Goal: Task Accomplishment & Management: Use online tool/utility

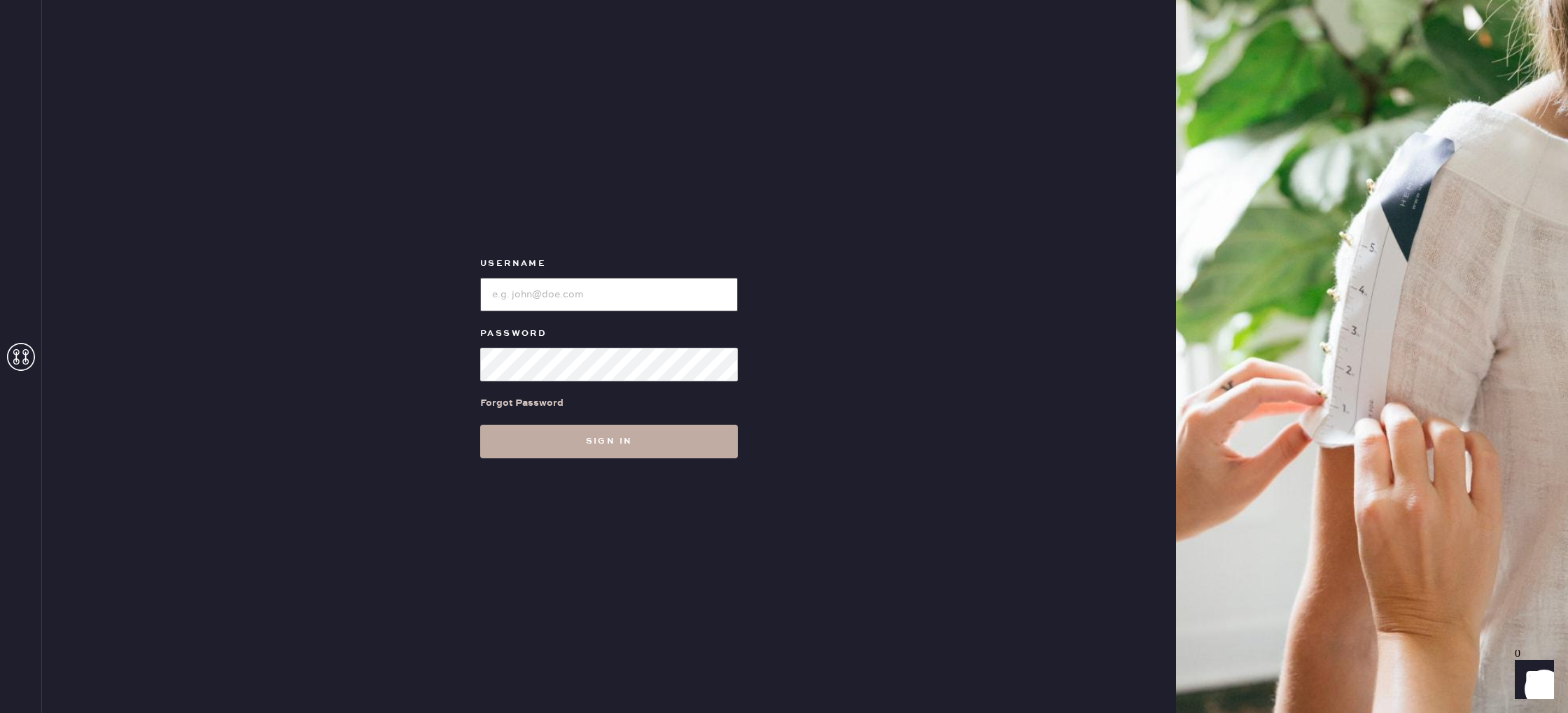
type input "reformationvalencia"
click at [627, 438] on button "Sign in" at bounding box center [609, 441] width 258 height 34
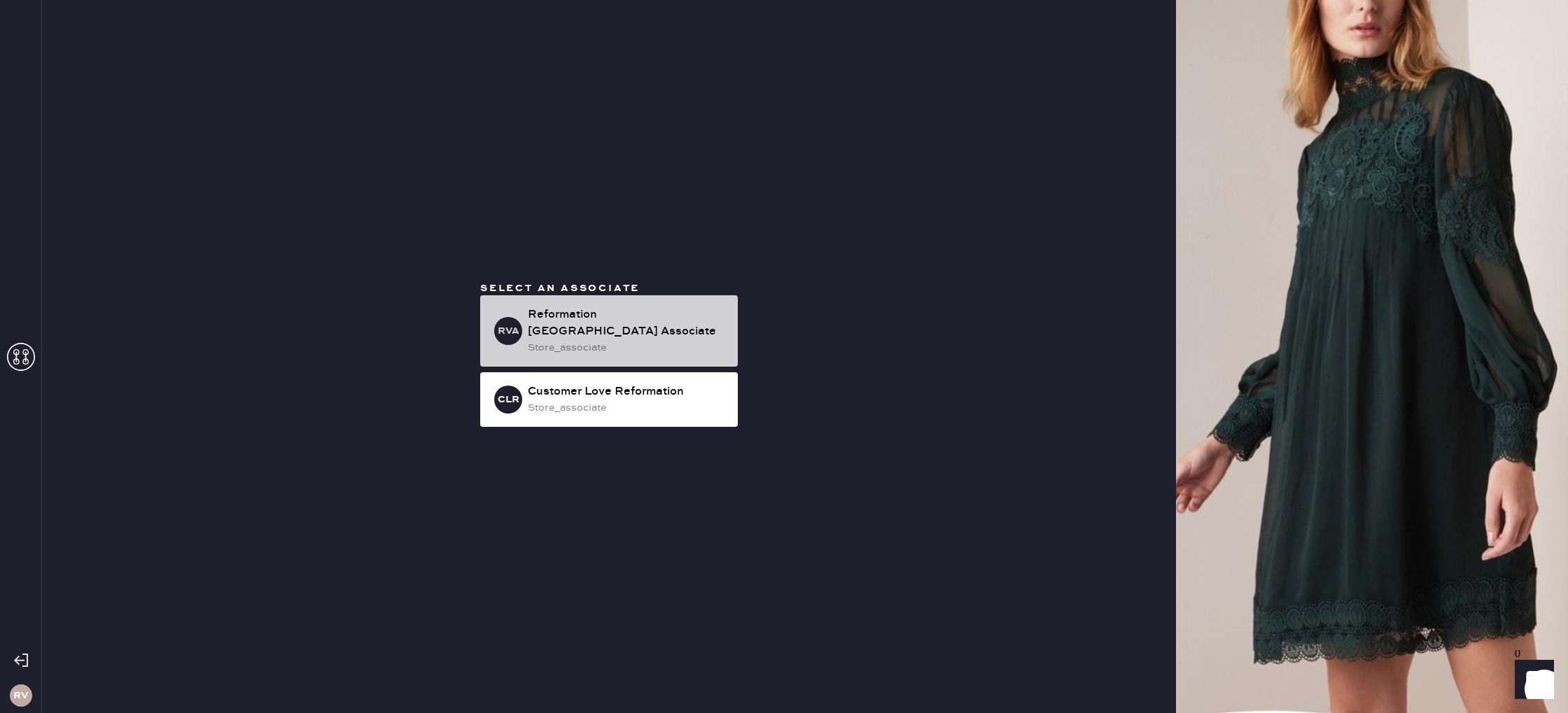
click at [608, 340] on div "store_associate" at bounding box center [627, 348] width 199 height 16
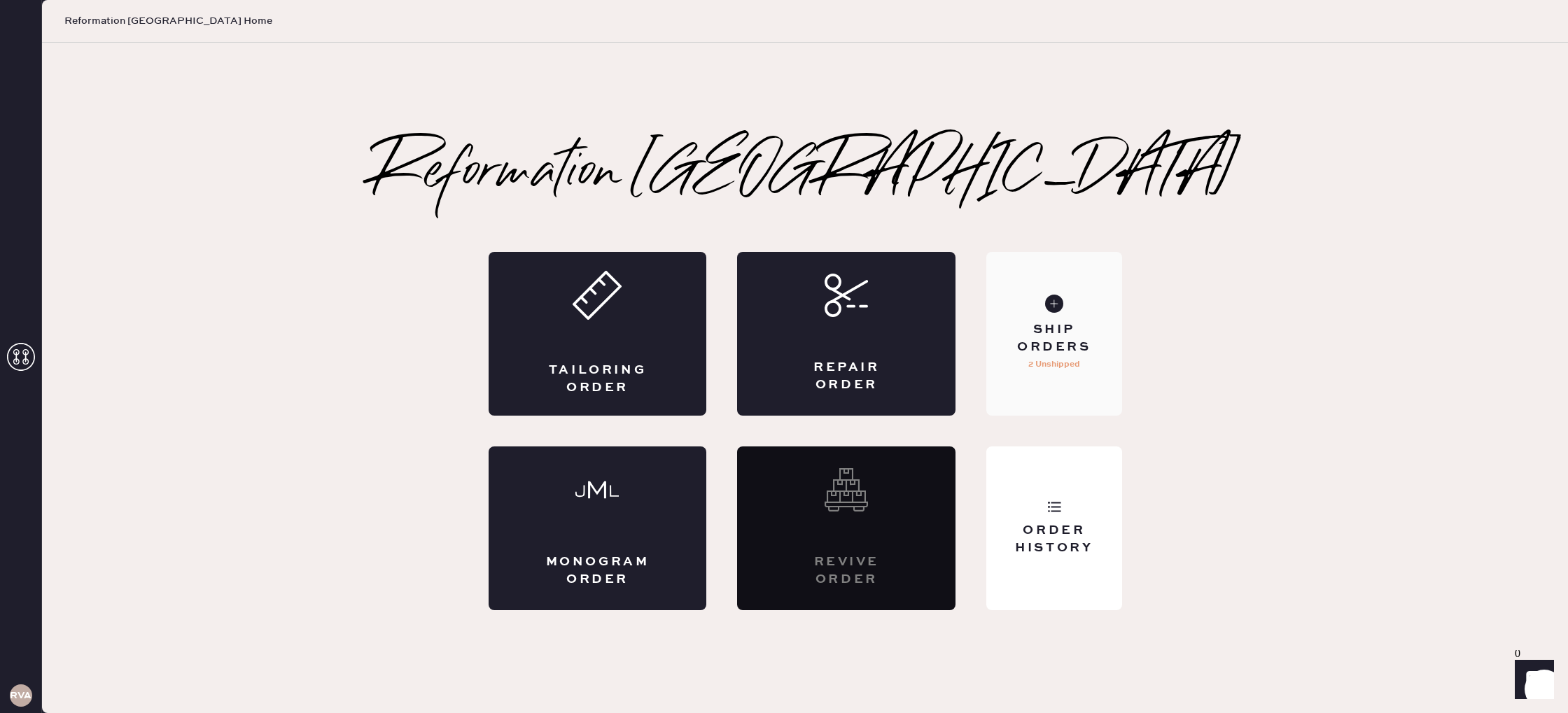
click at [1059, 385] on div "Ship Orders 2 Unshipped" at bounding box center [1054, 334] width 135 height 164
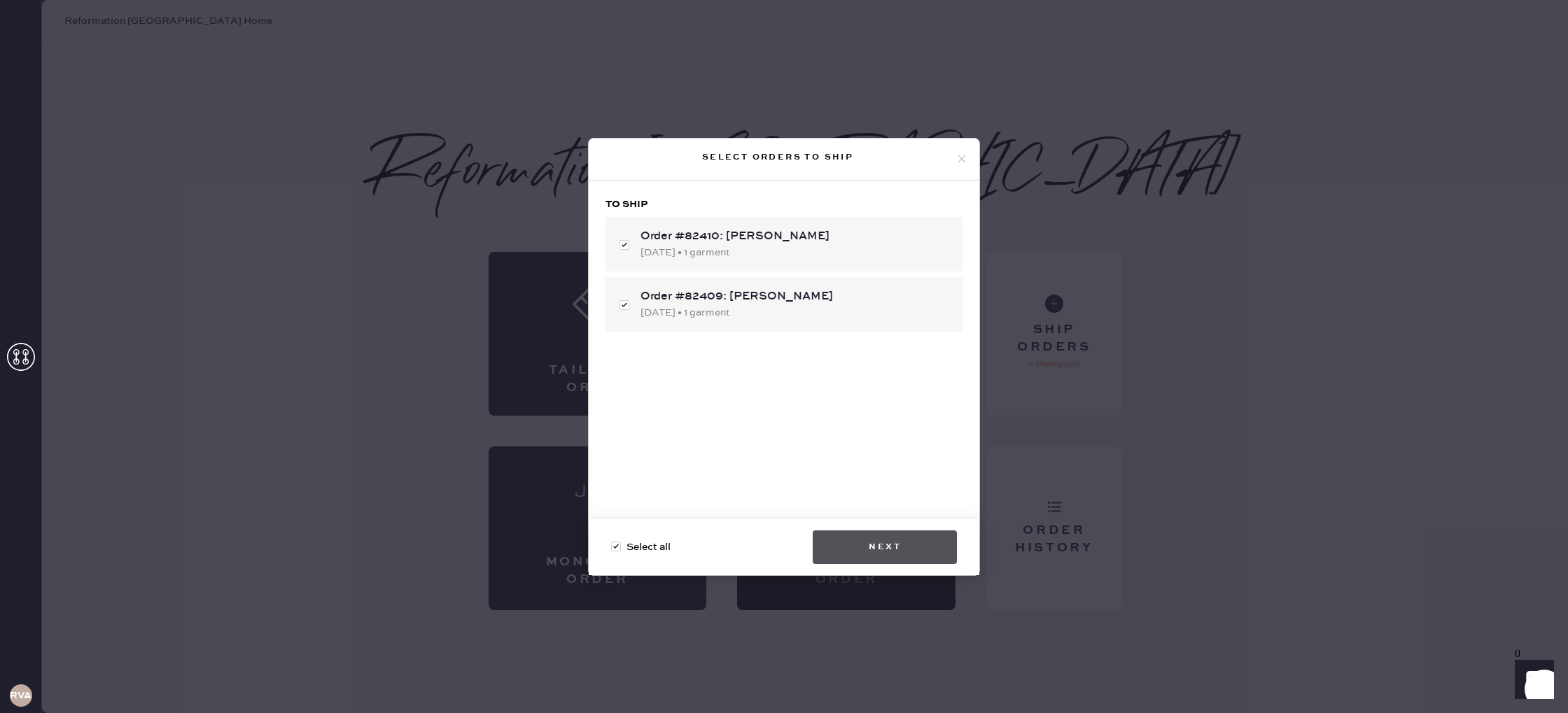
click at [885, 551] on button "Next" at bounding box center [885, 547] width 144 height 34
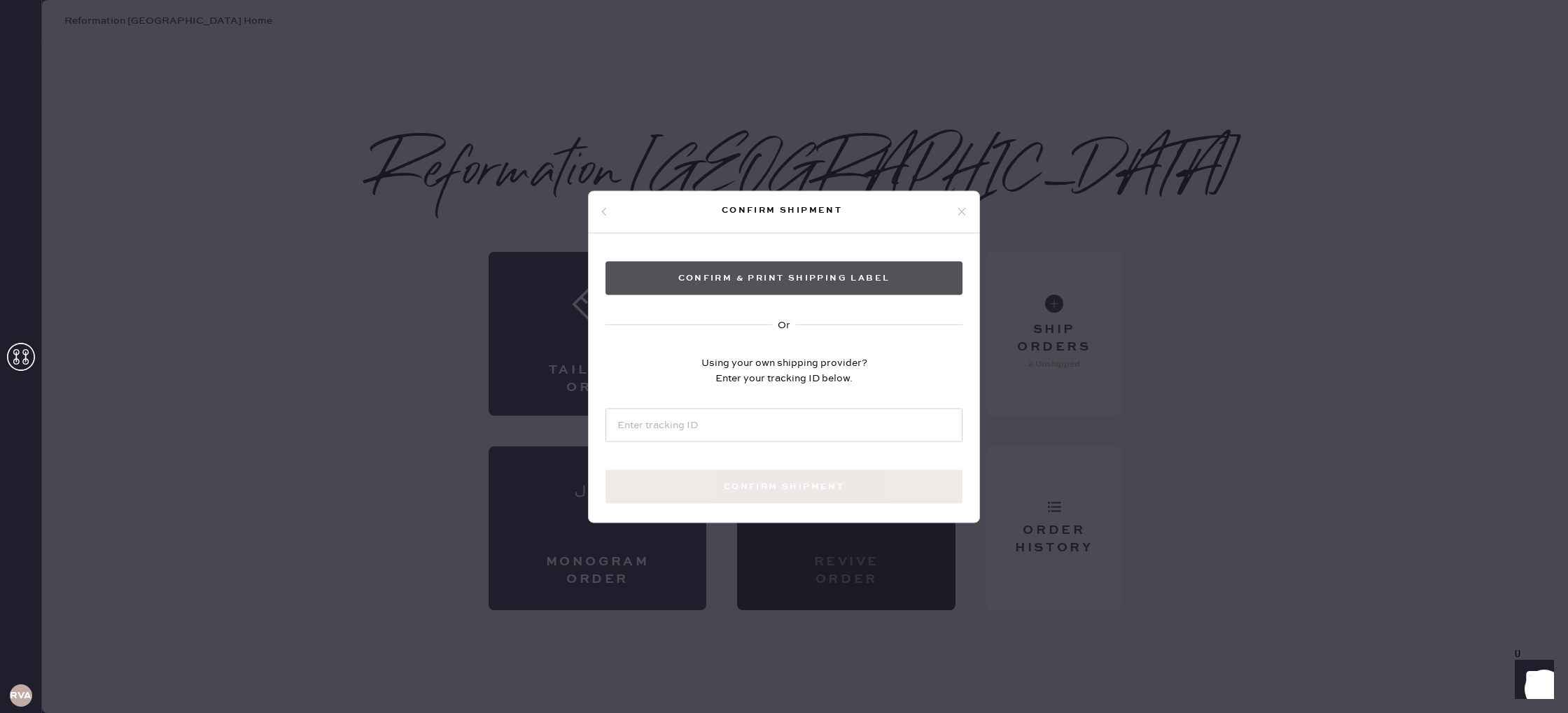
click at [751, 273] on button "Confirm & Print shipping label" at bounding box center [784, 278] width 357 height 34
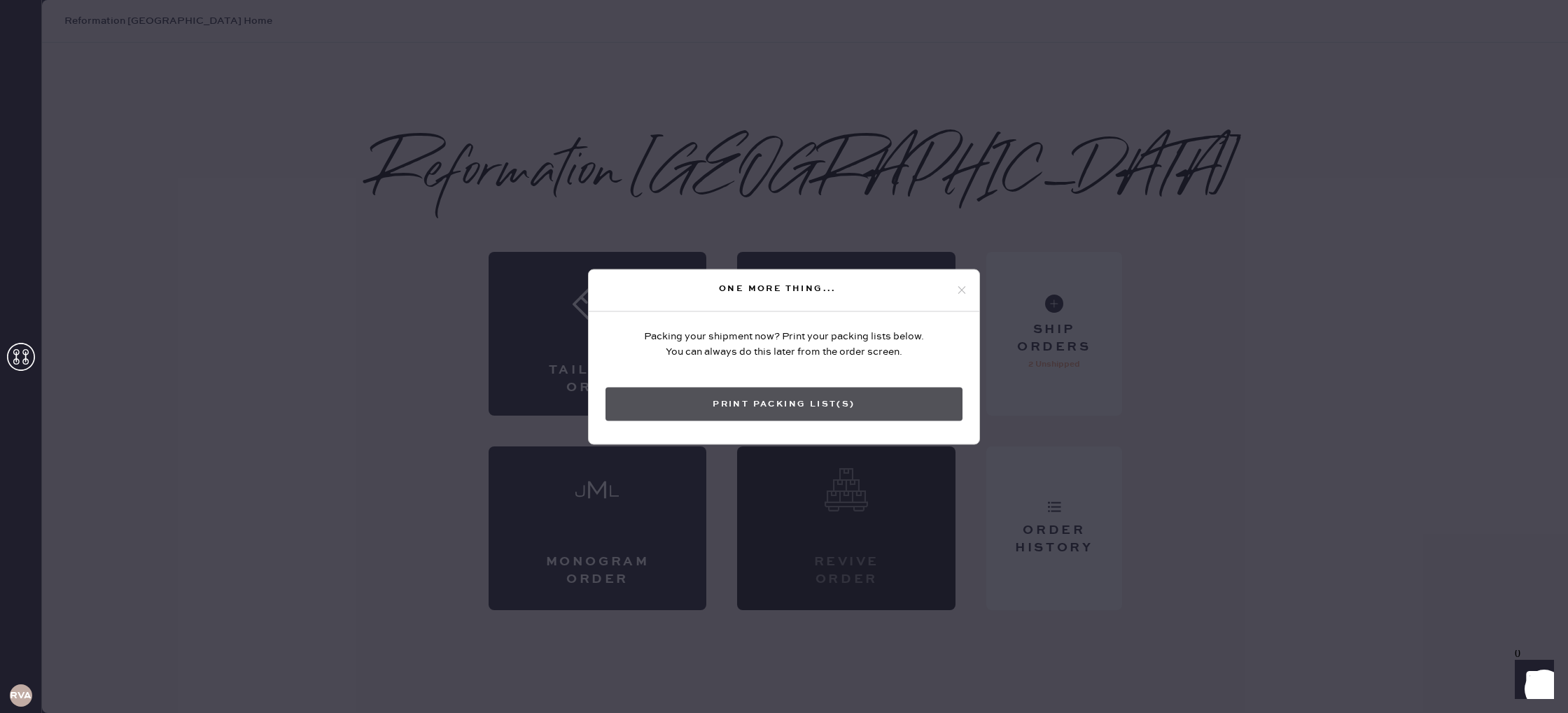
click at [849, 414] on button "Print Packing List(s)" at bounding box center [784, 404] width 357 height 34
